Goal: Navigation & Orientation: Go to known website

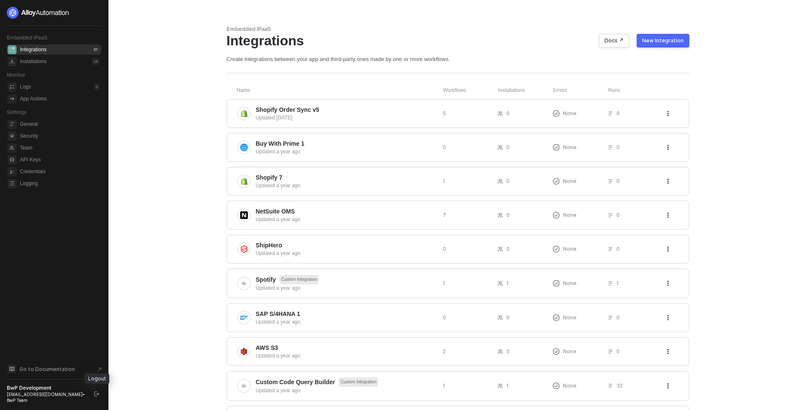
click at [98, 393] on icon "logout" at bounding box center [96, 394] width 5 height 5
